Goal: Information Seeking & Learning: Learn about a topic

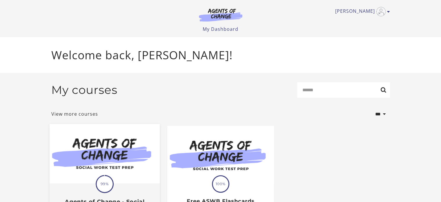
click at [90, 162] on img at bounding box center [104, 153] width 110 height 59
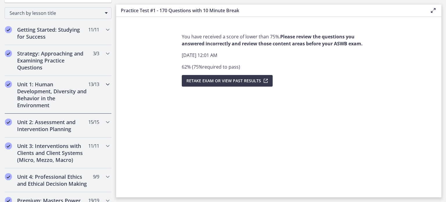
scroll to position [93, 0]
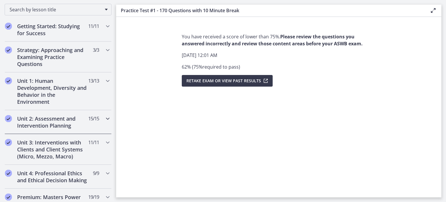
click at [35, 120] on h2 "Unit 2: Assessment and Intervention Planning" at bounding box center [52, 122] width 71 height 14
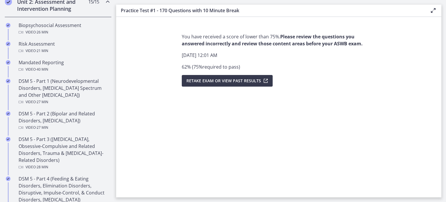
scroll to position [211, 0]
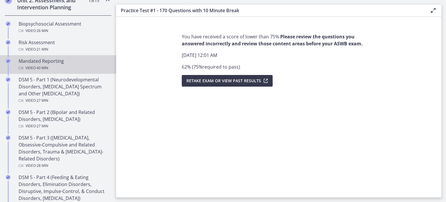
click at [79, 60] on div "Mandated Reporting Video · 40 min" at bounding box center [64, 64] width 91 height 14
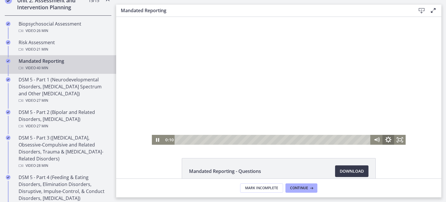
click at [385, 138] on icon "Show settings menu" at bounding box center [388, 139] width 6 height 6
click at [398, 139] on rect "Fullscreen" at bounding box center [400, 139] width 4 height 3
